Goal: Task Accomplishment & Management: Manage account settings

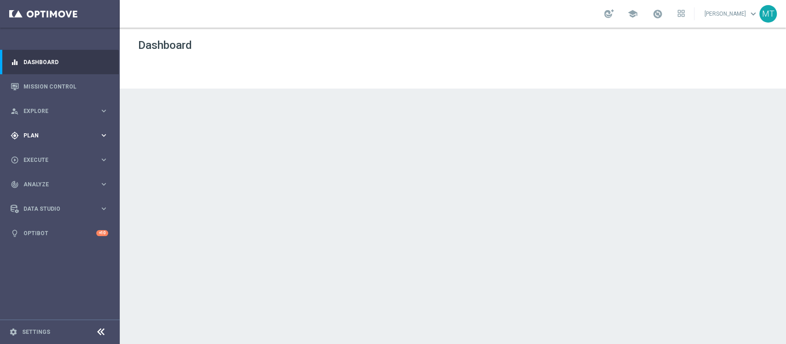
click at [50, 137] on span "Plan" at bounding box center [61, 136] width 76 height 6
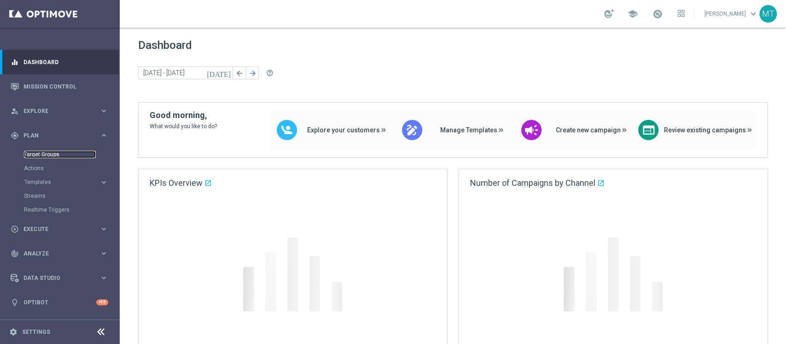
click at [29, 152] on link "Target Groups" at bounding box center [60, 154] width 72 height 7
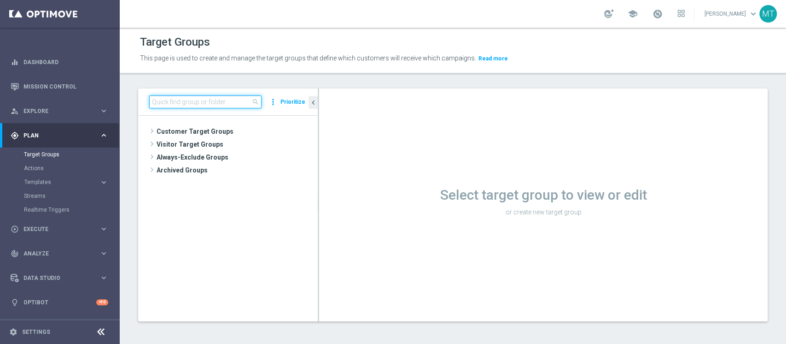
click at [173, 105] on input at bounding box center [205, 101] width 112 height 13
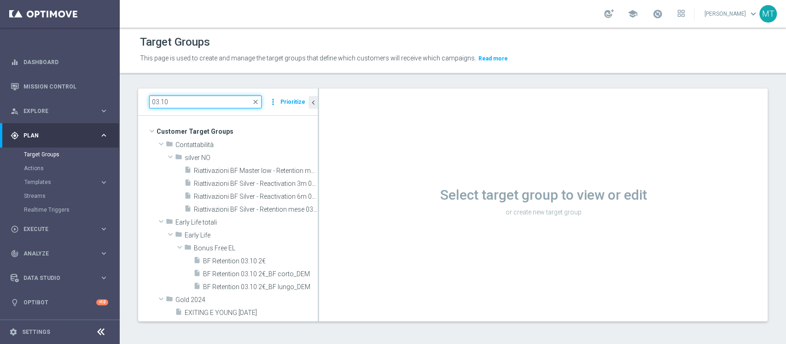
type input "03.10"
